Goal: Find specific page/section: Find specific page/section

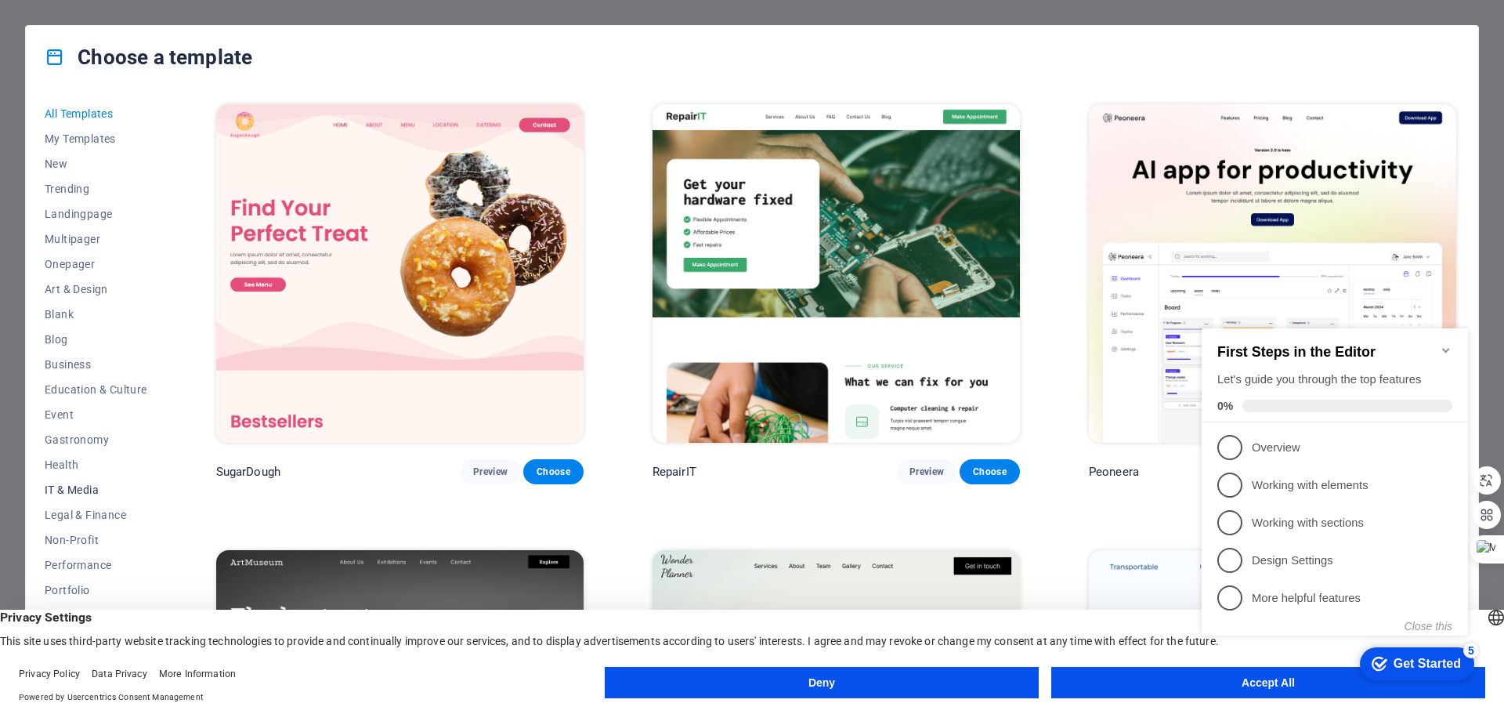
click at [72, 483] on span "IT & Media" at bounding box center [96, 489] width 103 height 13
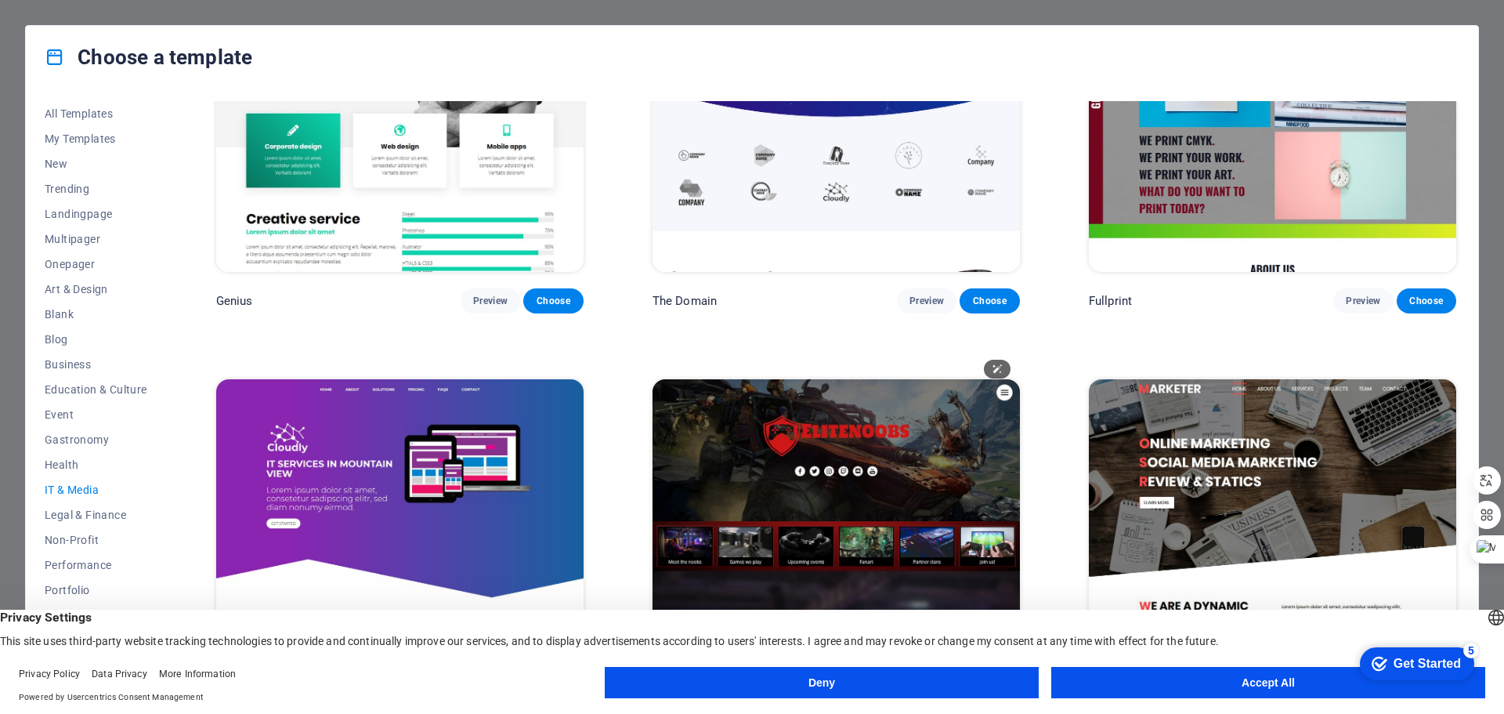
scroll to position [1146, 0]
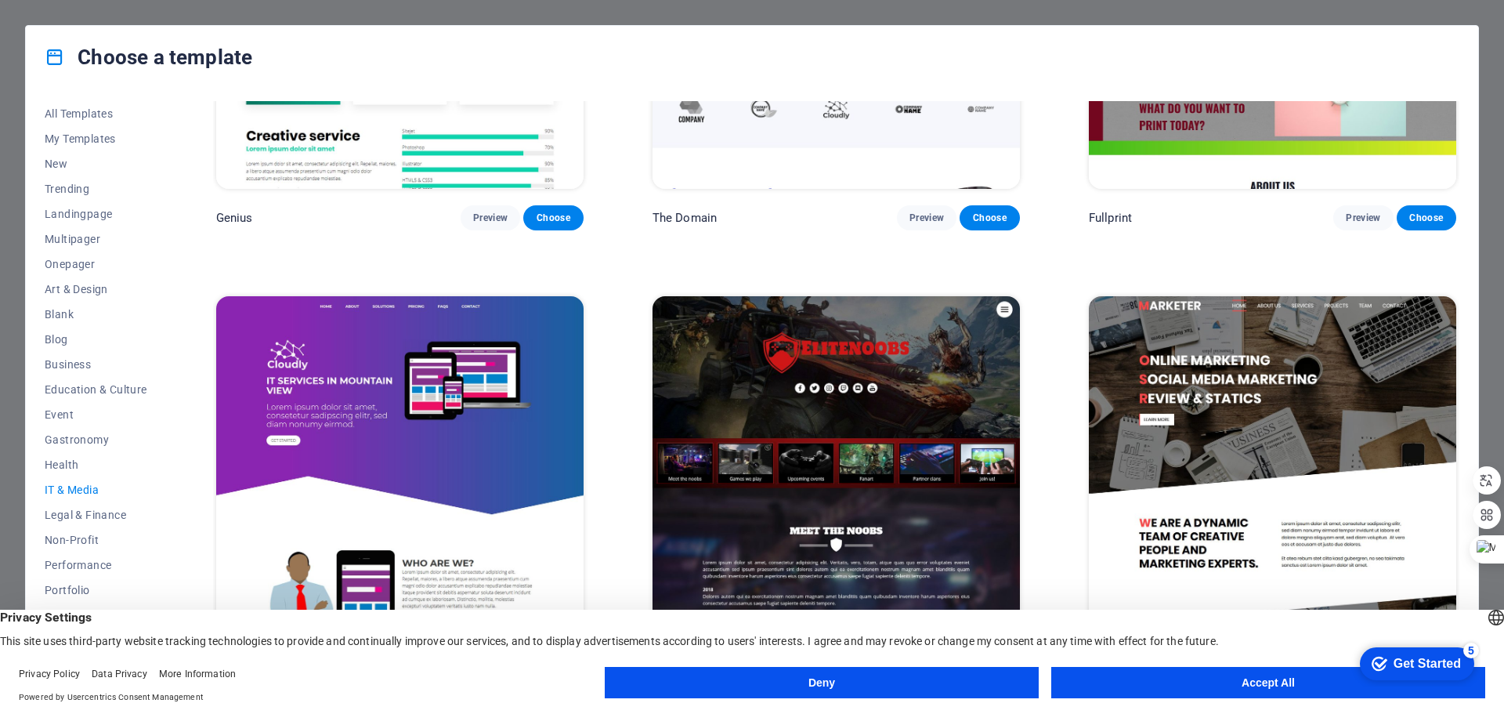
click at [1225, 679] on button "Accept All" at bounding box center [1268, 682] width 434 height 31
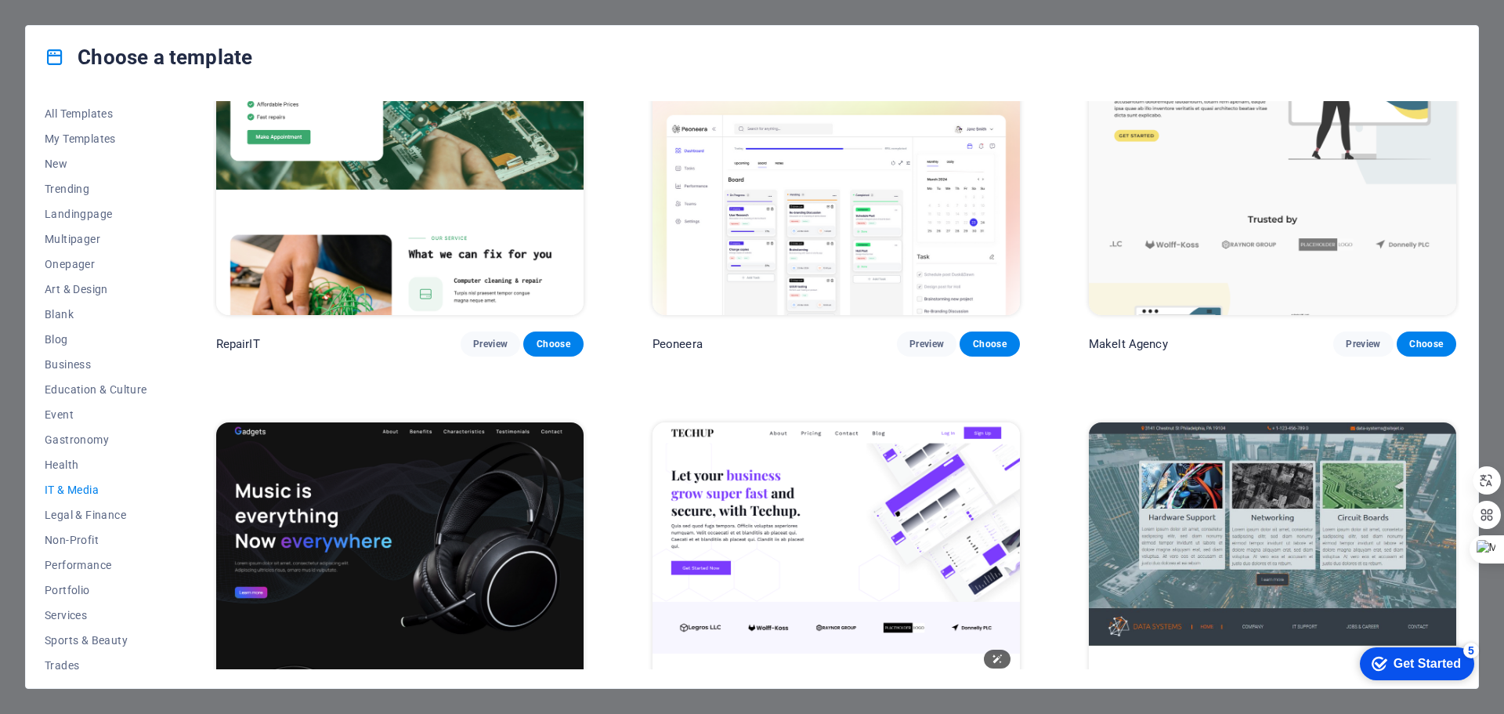
scroll to position [0, 0]
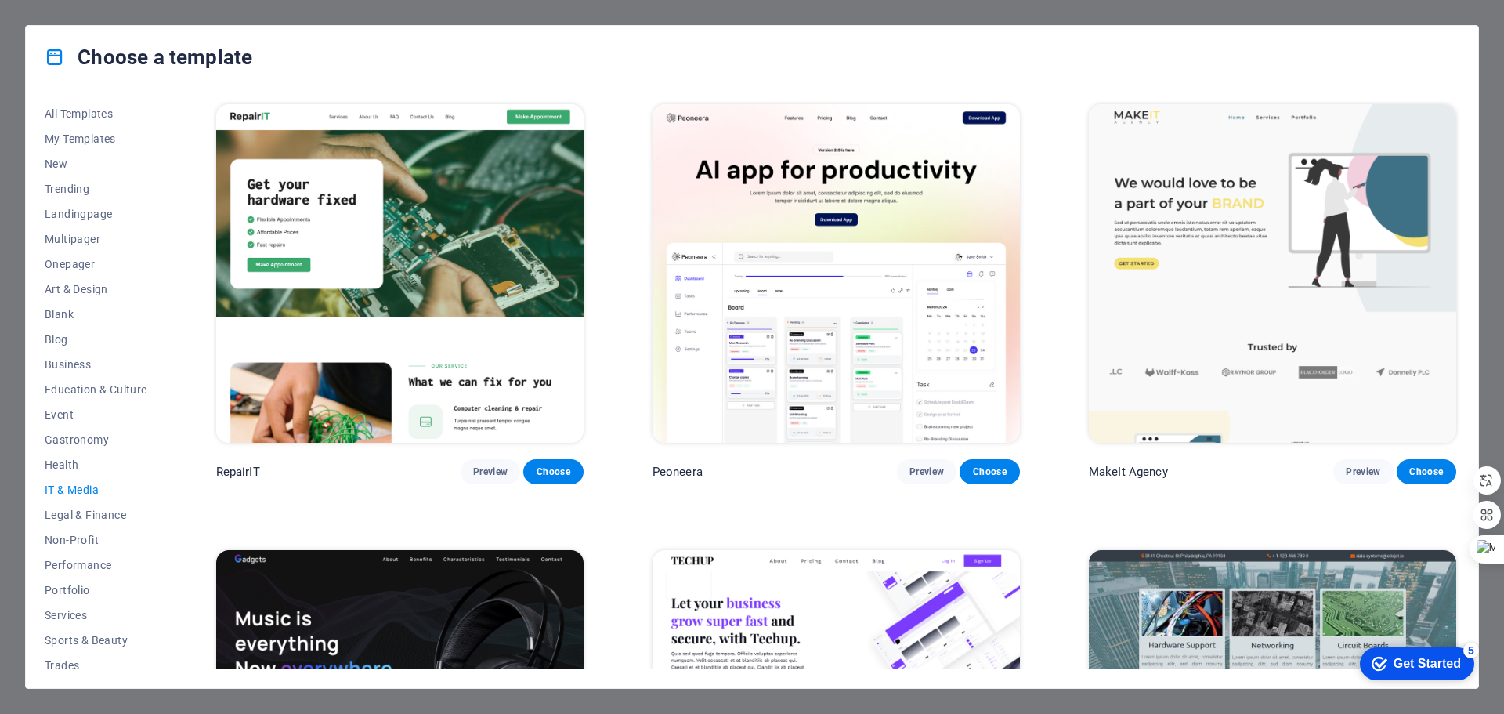
click at [8, 38] on div "Choose a template All Templates My Templates New Trending Landingpage Multipage…" at bounding box center [752, 357] width 1504 height 714
drag, startPoint x: 8, startPoint y: 38, endPoint x: 45, endPoint y: 33, distance: 37.9
click at [17, 38] on div "Choose a template All Templates My Templates New Trending Landingpage Multipage…" at bounding box center [752, 357] width 1504 height 714
